Goal: Task Accomplishment & Management: Manage account settings

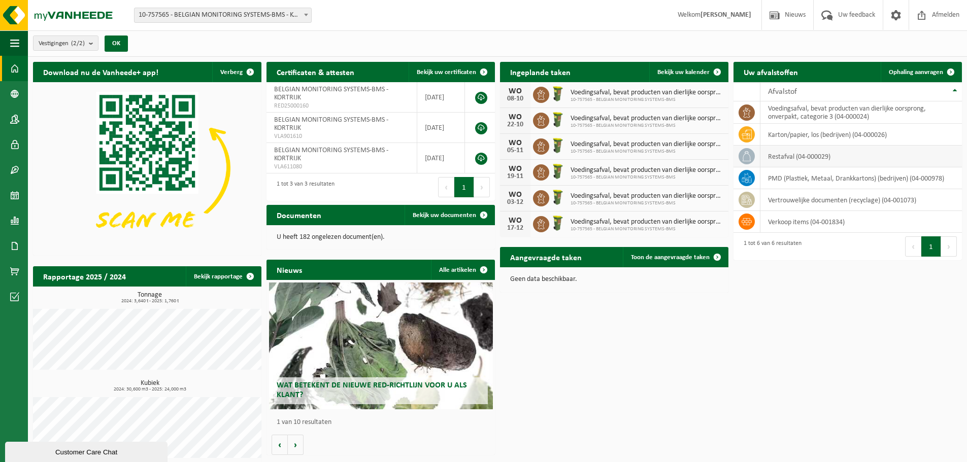
click at [790, 157] on td "restafval (04-000029)" at bounding box center [860, 157] width 201 height 22
click at [745, 155] on icon at bounding box center [746, 156] width 10 height 10
click at [920, 72] on span "Ophaling aanvragen" at bounding box center [916, 72] width 54 height 7
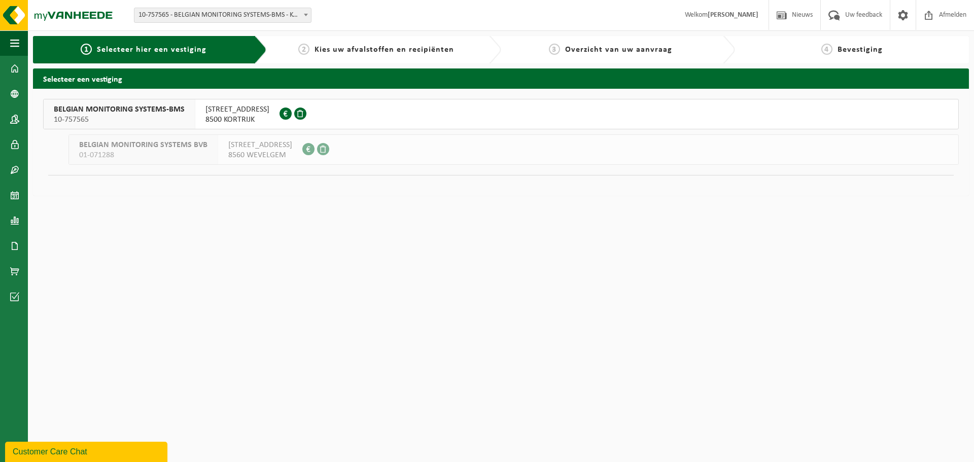
click at [220, 107] on span "SPINNERIJSTRAAT 99/1" at bounding box center [238, 110] width 64 height 10
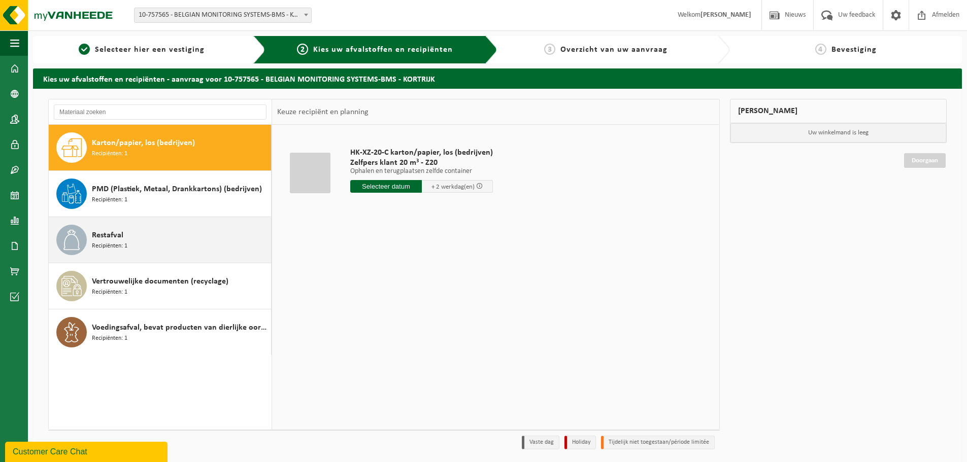
click at [116, 241] on span "Restafval" at bounding box center [107, 235] width 31 height 12
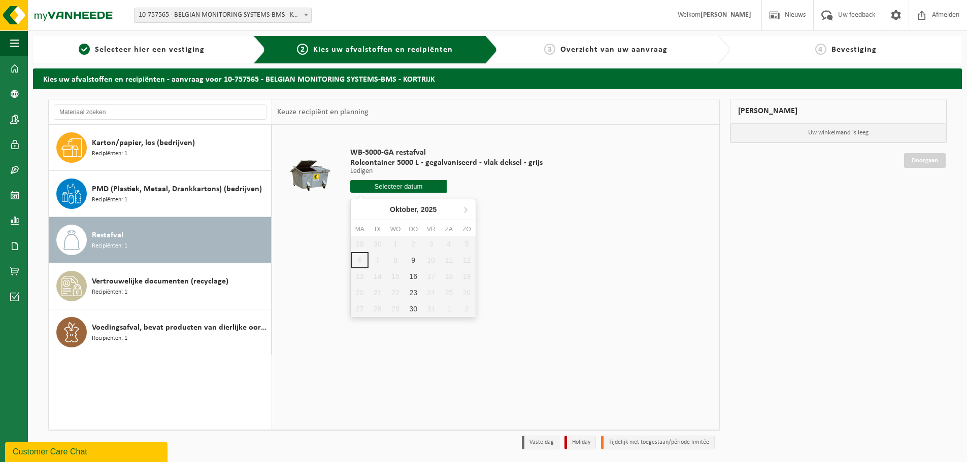
click at [399, 189] on input "text" at bounding box center [398, 186] width 96 height 13
click at [412, 259] on div "9" at bounding box center [413, 260] width 18 height 16
type input "Van 2025-10-09"
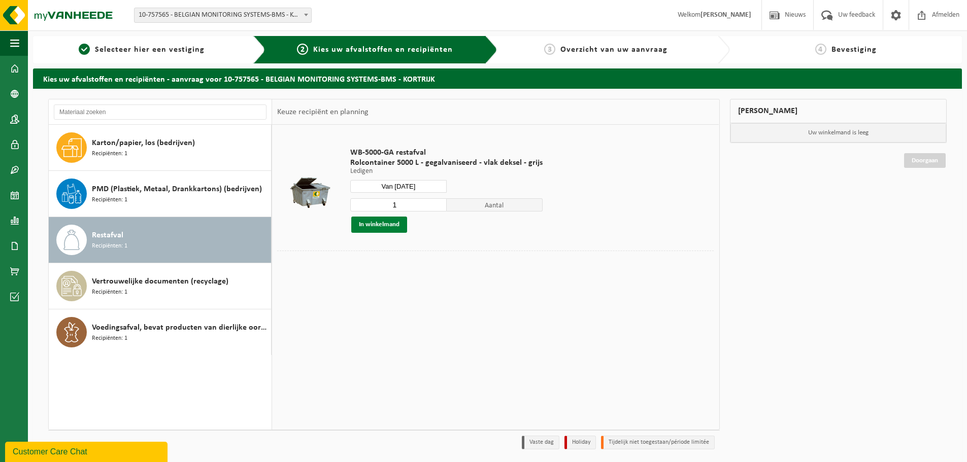
click at [375, 223] on button "In winkelmand" at bounding box center [379, 225] width 56 height 16
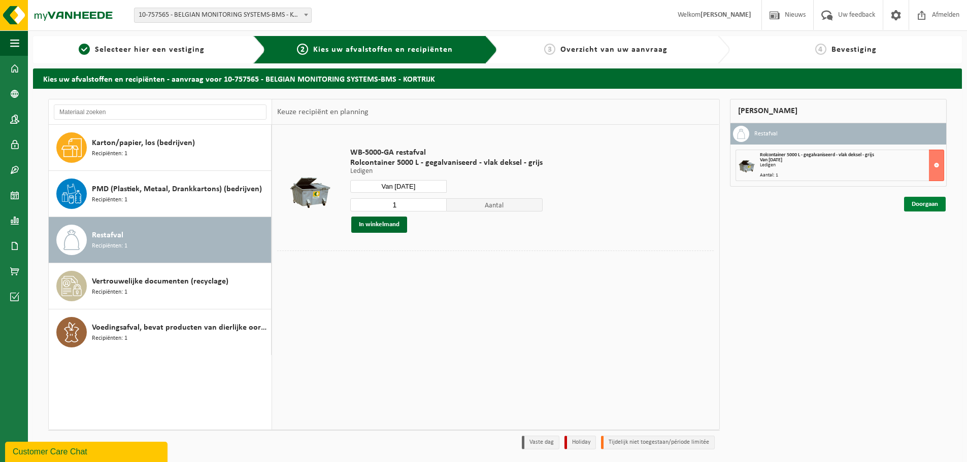
click at [913, 202] on link "Doorgaan" at bounding box center [925, 204] width 42 height 15
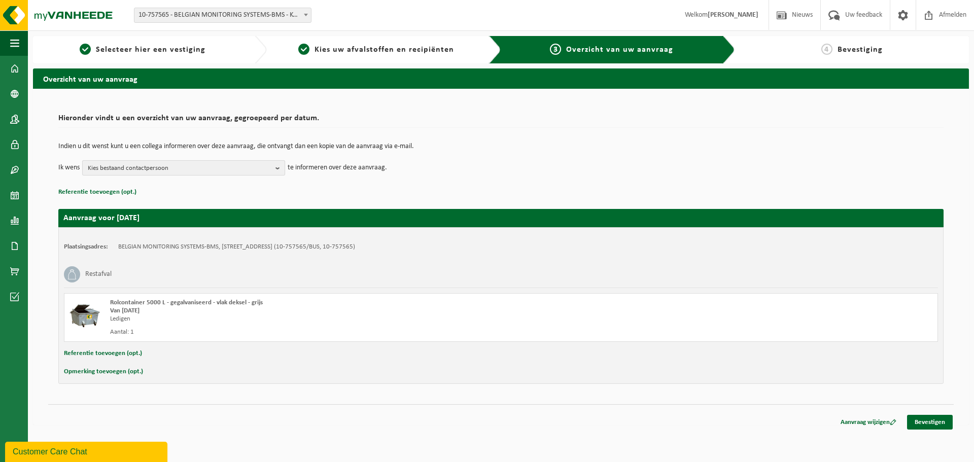
click at [177, 165] on span "Kies bestaand contactpersoon" at bounding box center [180, 168] width 184 height 15
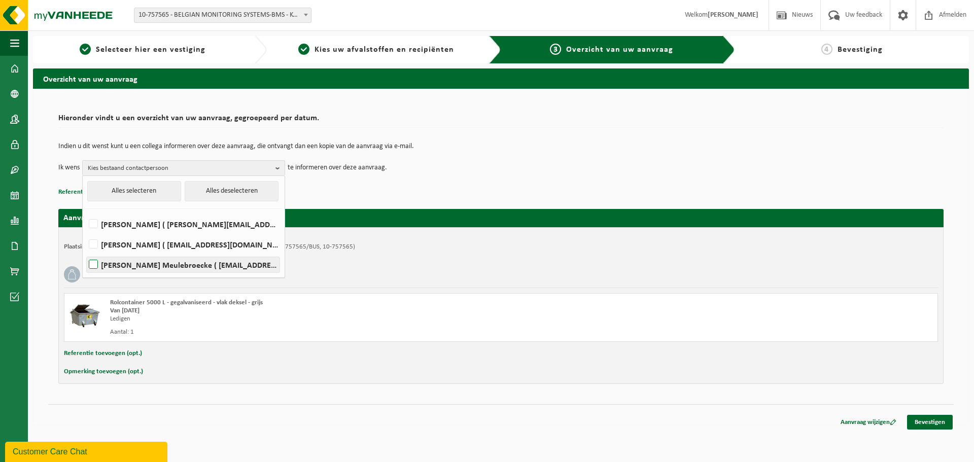
click at [113, 263] on label "Bo Vande Meulebroecke ( bo.vandemeulebroecke@bmsvision.com )" at bounding box center [183, 264] width 193 height 15
click at [85, 252] on input "Bo Vande Meulebroecke ( bo.vandemeulebroecke@bmsvision.com )" at bounding box center [85, 252] width 1 height 1
click at [144, 265] on label "Bo Vande Meulebroecke ( bo.vandemeulebroecke@bmsvision.com )" at bounding box center [183, 264] width 193 height 15
click at [85, 252] on input "Bo Vande Meulebroecke ( bo.vandemeulebroecke@bmsvision.com )" at bounding box center [85, 252] width 1 height 1
click at [105, 265] on label "Bo Vande Meulebroecke ( bo.vandemeulebroecke@bmsvision.com )" at bounding box center [183, 264] width 193 height 15
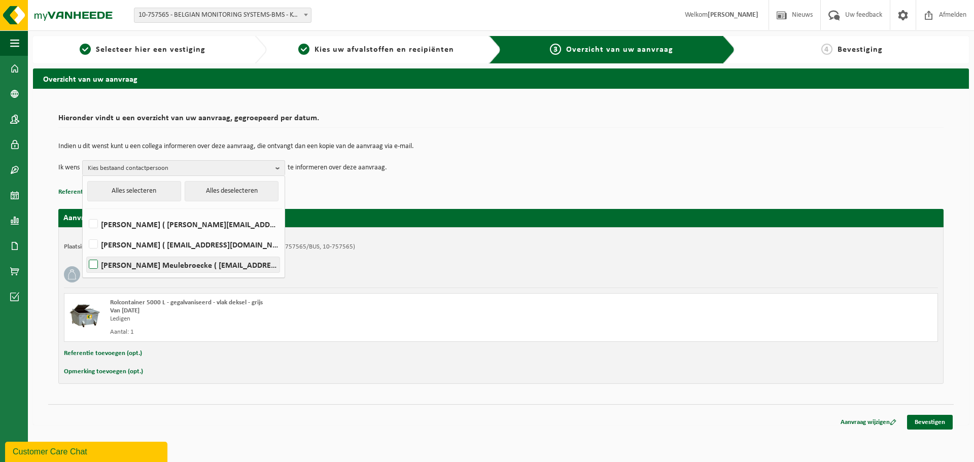
click at [85, 252] on input "Bo Vande Meulebroecke ( bo.vandemeulebroecke@bmsvision.com )" at bounding box center [85, 252] width 1 height 1
checkbox input "true"
click at [933, 422] on link "Bevestigen" at bounding box center [930, 422] width 46 height 15
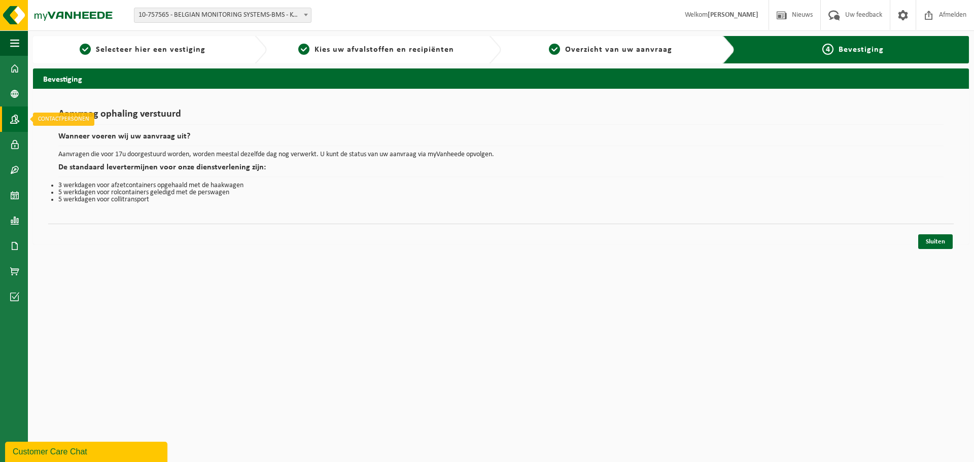
click at [16, 110] on span at bounding box center [14, 119] width 9 height 25
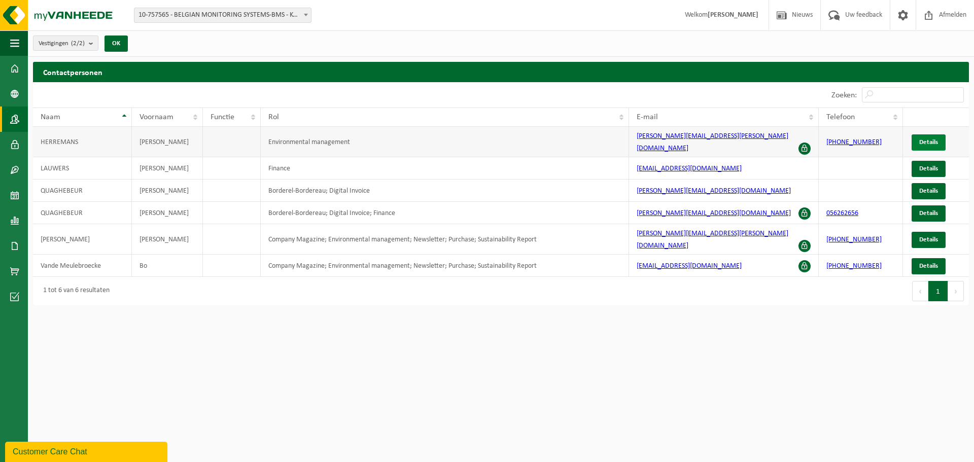
click at [937, 141] on span "Details" at bounding box center [929, 142] width 19 height 7
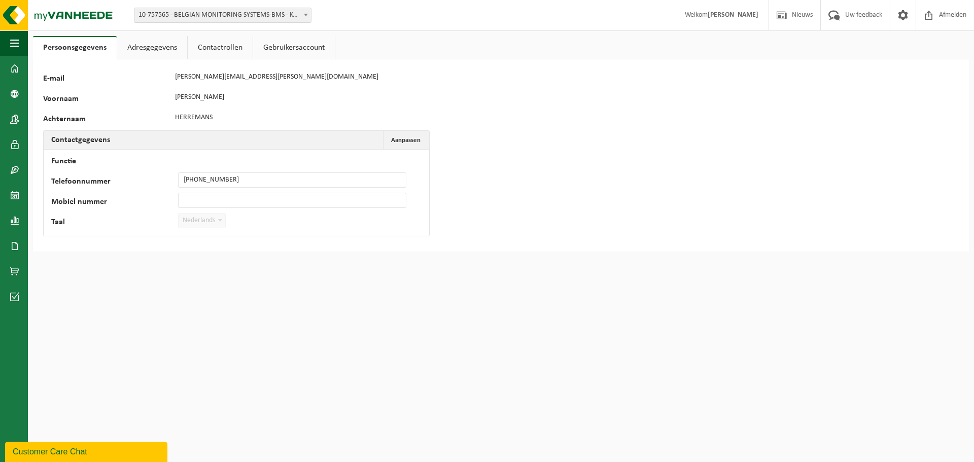
click at [298, 48] on link "Gebruikersaccount" at bounding box center [294, 47] width 82 height 23
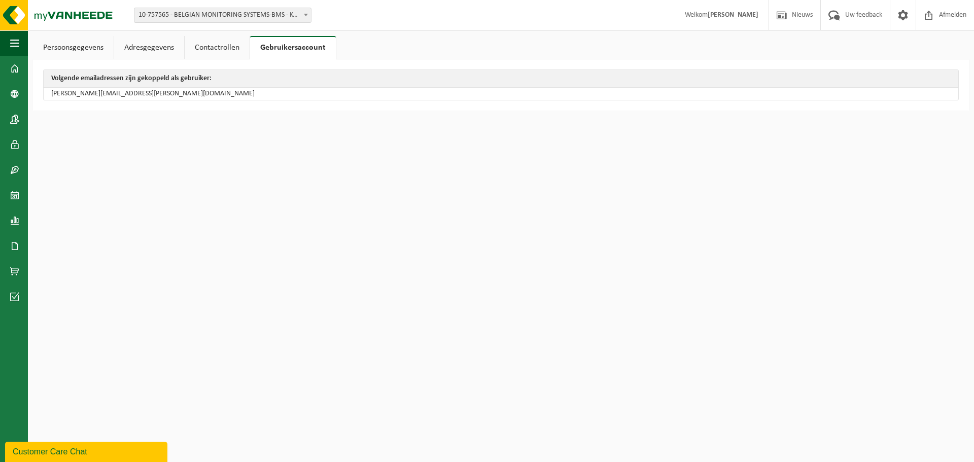
click at [218, 46] on link "Contactrollen" at bounding box center [217, 47] width 65 height 23
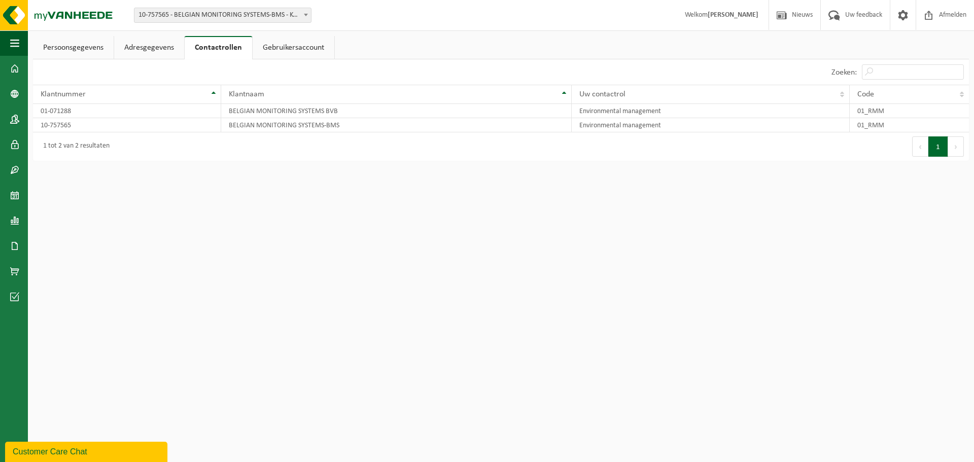
click at [79, 45] on link "Persoonsgegevens" at bounding box center [73, 47] width 81 height 23
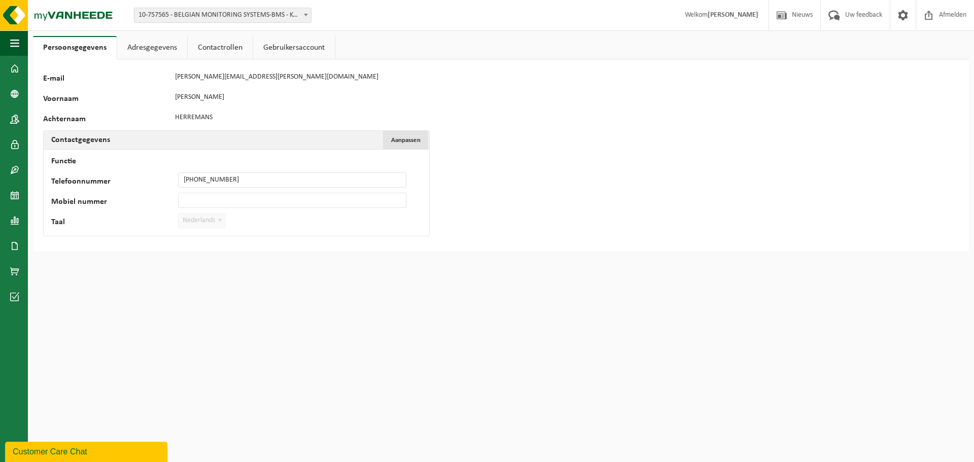
click at [408, 139] on span "Aanpassen" at bounding box center [405, 140] width 29 height 7
click at [902, 16] on span at bounding box center [903, 15] width 15 height 30
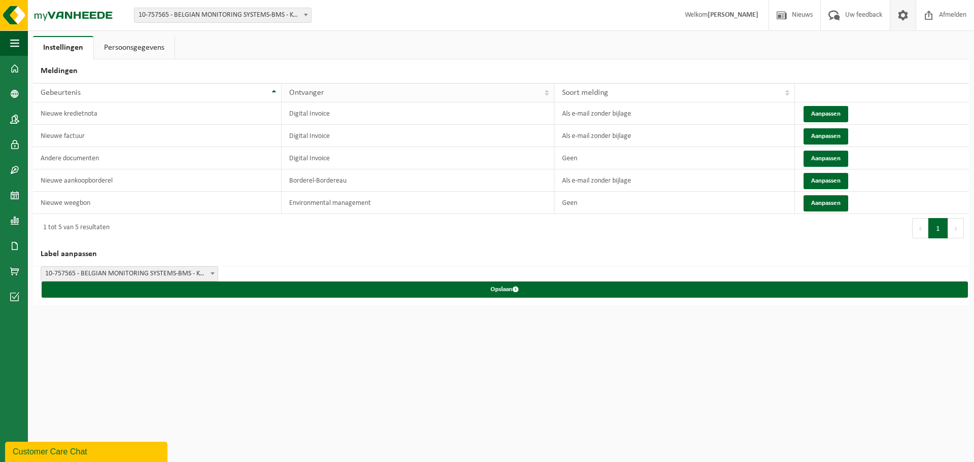
click at [551, 95] on th "Ontvanger" at bounding box center [418, 92] width 273 height 19
click at [122, 46] on link "Persoonsgegevens" at bounding box center [134, 47] width 81 height 23
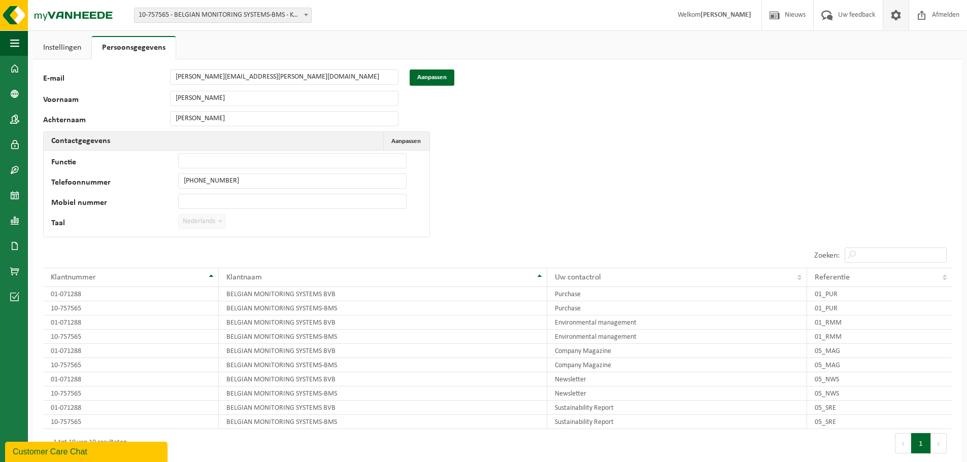
click at [66, 50] on link "Instellingen" at bounding box center [62, 47] width 58 height 23
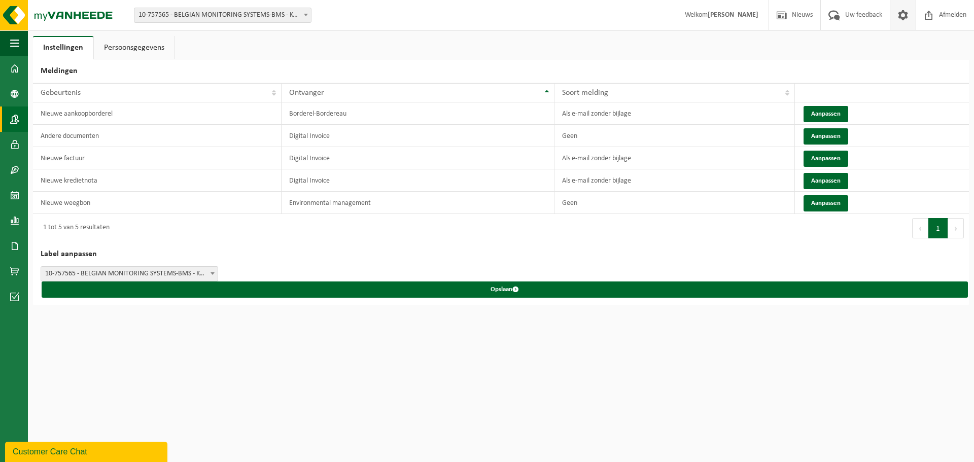
click at [15, 119] on span at bounding box center [14, 119] width 9 height 25
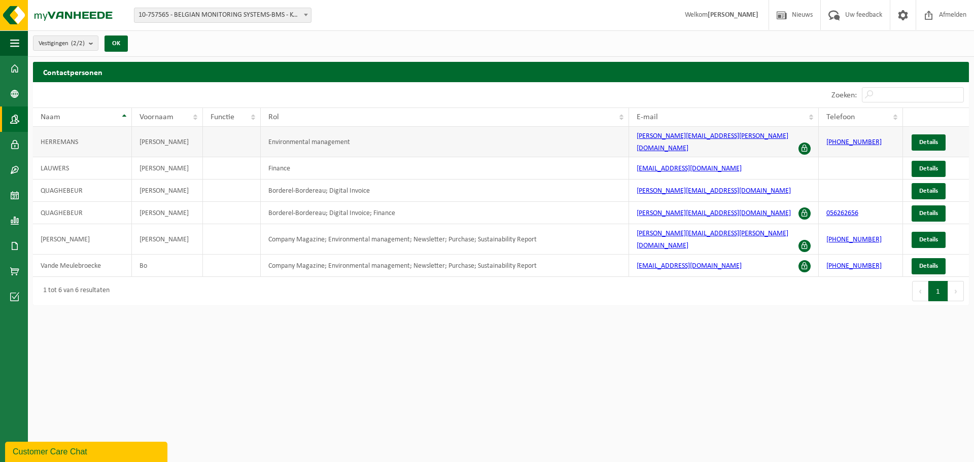
click at [805, 143] on span at bounding box center [805, 149] width 12 height 12
click at [803, 143] on span at bounding box center [805, 149] width 12 height 12
